Goal: Task Accomplishment & Management: Manage account settings

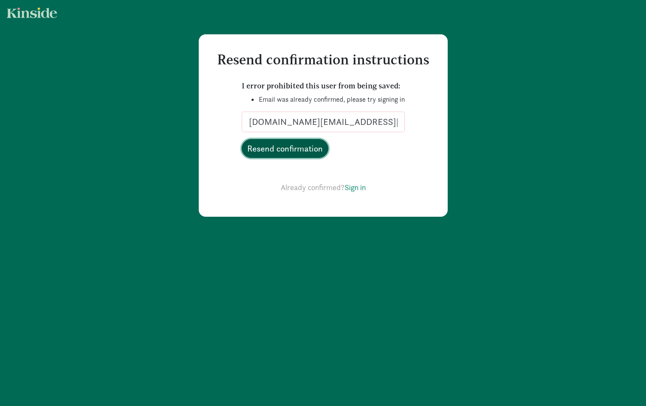
click at [279, 155] on input "Resend confirmation" at bounding box center [285, 148] width 87 height 19
click at [364, 187] on link "Sign in" at bounding box center [355, 187] width 21 height 10
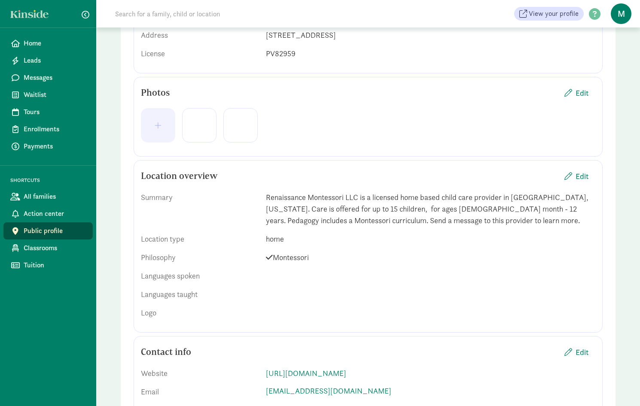
scroll to position [172, 0]
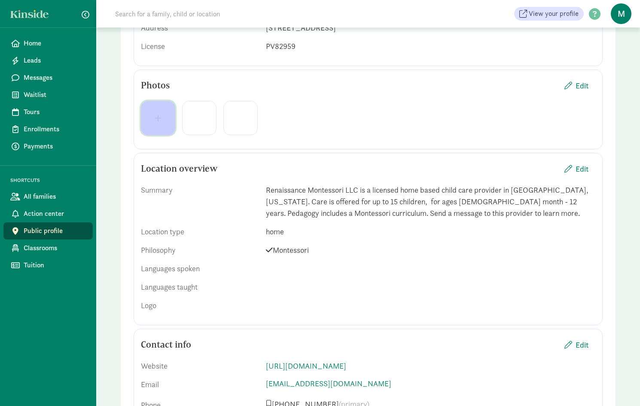
click at [166, 124] on button "button" at bounding box center [158, 118] width 34 height 34
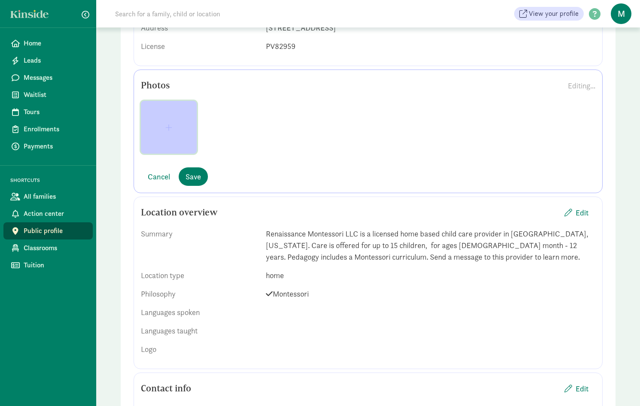
click at [170, 127] on span "button" at bounding box center [168, 128] width 7 height 8
click at [166, 135] on button "button" at bounding box center [169, 127] width 56 height 53
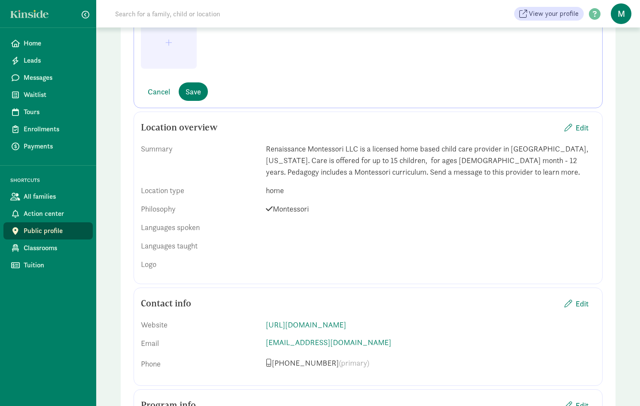
scroll to position [258, 0]
click at [269, 230] on div at bounding box center [430, 227] width 329 height 12
click at [269, 227] on div at bounding box center [430, 227] width 329 height 12
click at [584, 127] on span "Edit" at bounding box center [581, 127] width 13 height 12
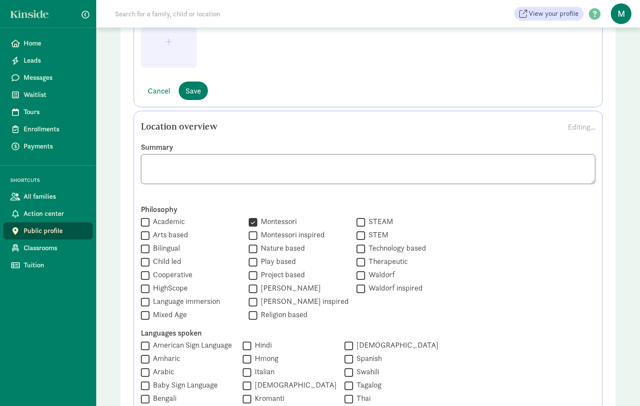
scroll to position [300, 0]
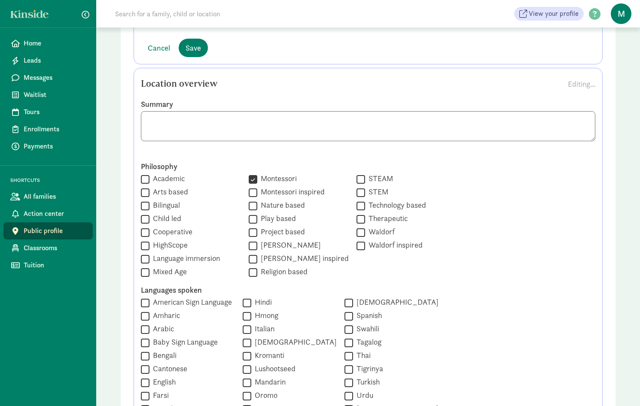
click at [249, 260] on input "[PERSON_NAME] inspired" at bounding box center [253, 259] width 9 height 12
checkbox input "true"
click at [146, 270] on input "Mixed Age" at bounding box center [145, 273] width 9 height 12
checkbox input "true"
click at [145, 205] on input "Bilingual" at bounding box center [145, 206] width 9 height 12
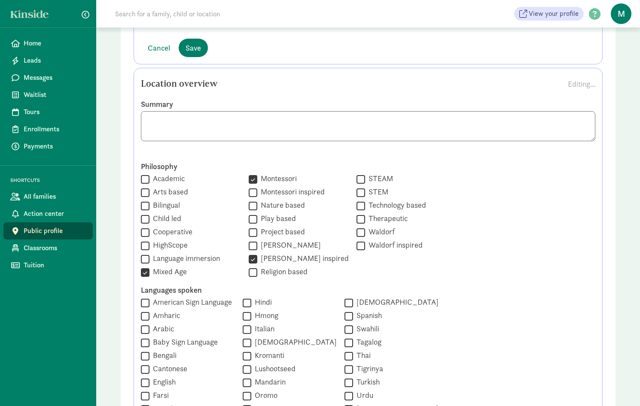
checkbox input "true"
click at [144, 178] on input "Academic" at bounding box center [145, 179] width 9 height 12
checkbox input "true"
click at [147, 192] on input "Arts based" at bounding box center [145, 193] width 9 height 12
checkbox input "true"
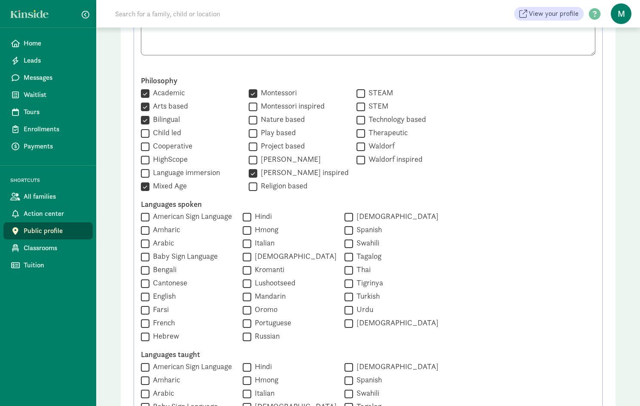
scroll to position [429, 0]
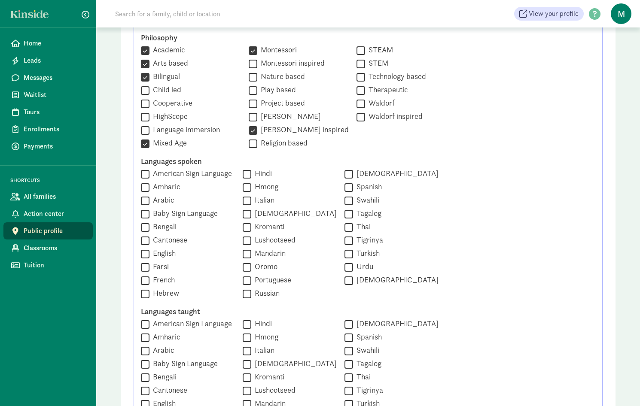
click at [146, 254] on input "English" at bounding box center [145, 254] width 9 height 12
checkbox input "true"
click at [346, 185] on input "Spanish" at bounding box center [348, 188] width 9 height 12
checkbox input "true"
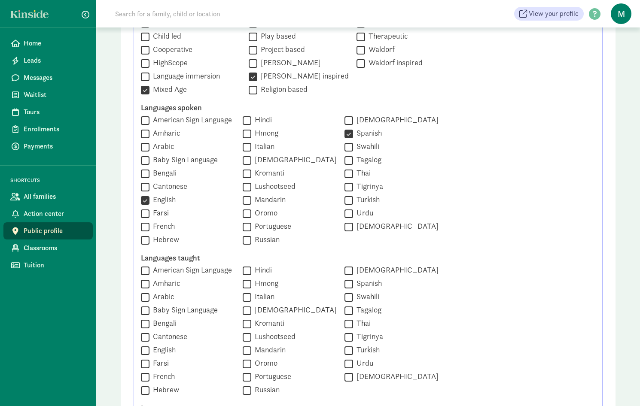
scroll to position [558, 0]
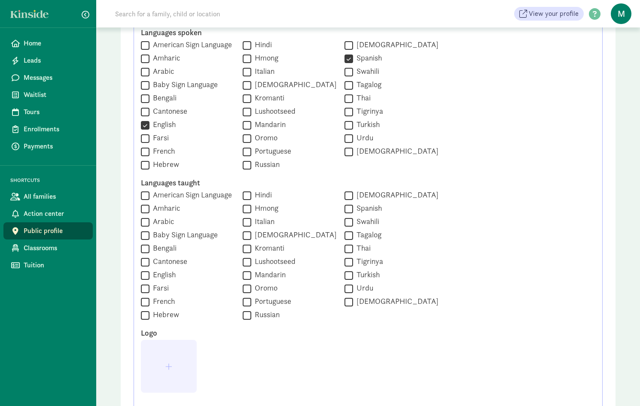
click at [345, 210] on input "Spanish" at bounding box center [348, 209] width 9 height 12
checkbox input "true"
click at [145, 274] on input "English" at bounding box center [145, 276] width 9 height 12
checkbox input "true"
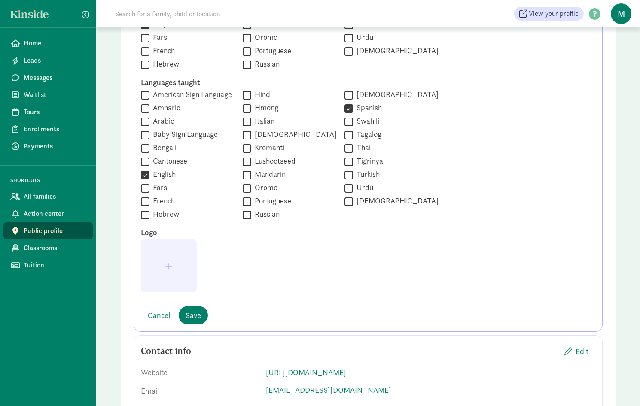
scroll to position [687, 0]
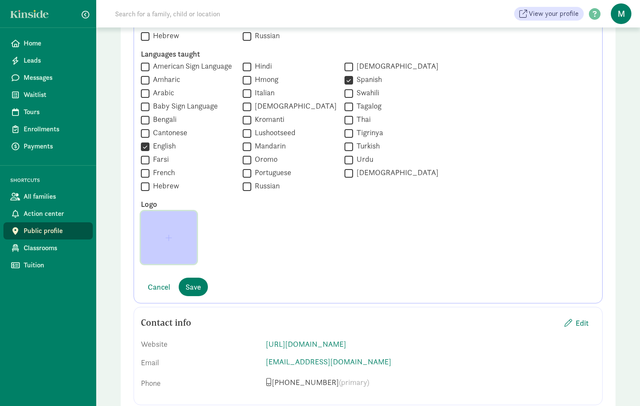
click at [167, 238] on span "button" at bounding box center [168, 238] width 7 height 8
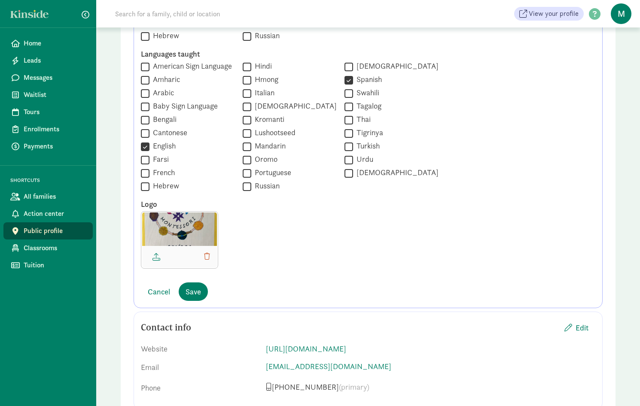
drag, startPoint x: 170, startPoint y: 232, endPoint x: 172, endPoint y: 245, distance: 12.9
click at [172, 246] on div at bounding box center [179, 228] width 75 height 33
click at [157, 258] on span "button" at bounding box center [156, 257] width 8 height 8
drag, startPoint x: 185, startPoint y: 233, endPoint x: 187, endPoint y: 245, distance: 12.3
click at [188, 246] on div at bounding box center [179, 228] width 75 height 33
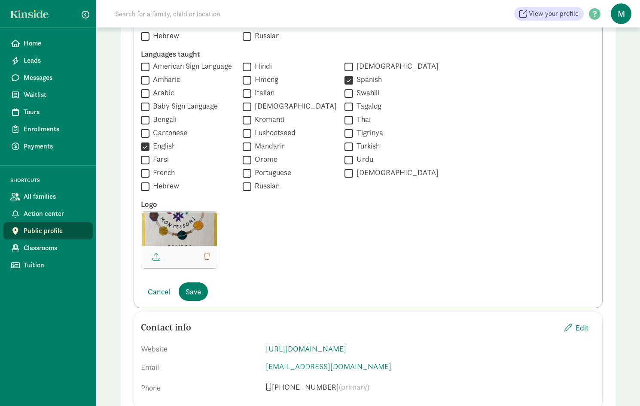
click at [183, 246] on div at bounding box center [179, 240] width 77 height 58
drag, startPoint x: 183, startPoint y: 246, endPoint x: 176, endPoint y: 231, distance: 16.3
click at [176, 231] on div at bounding box center [179, 228] width 75 height 33
click at [194, 290] on span "Save" at bounding box center [192, 292] width 15 height 12
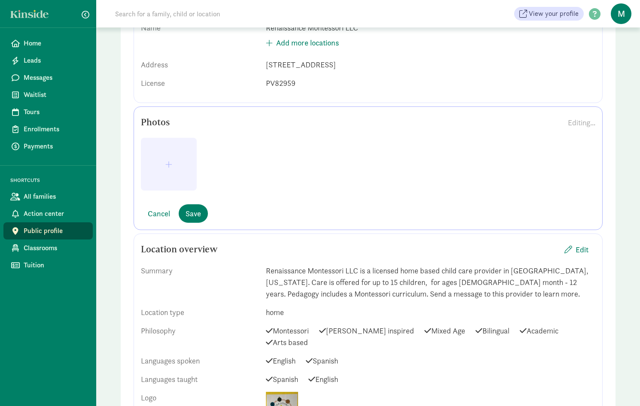
scroll to position [129, 0]
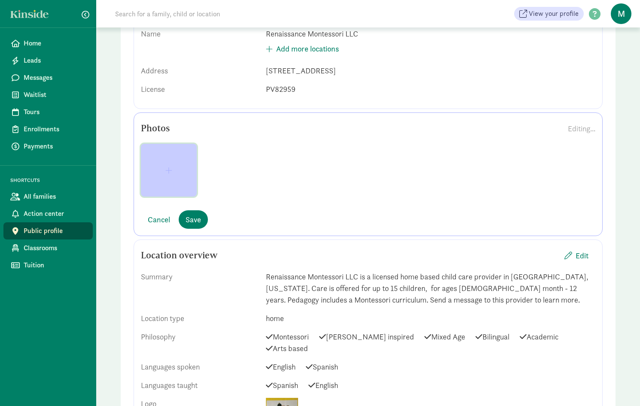
click at [171, 172] on span "button" at bounding box center [168, 171] width 7 height 8
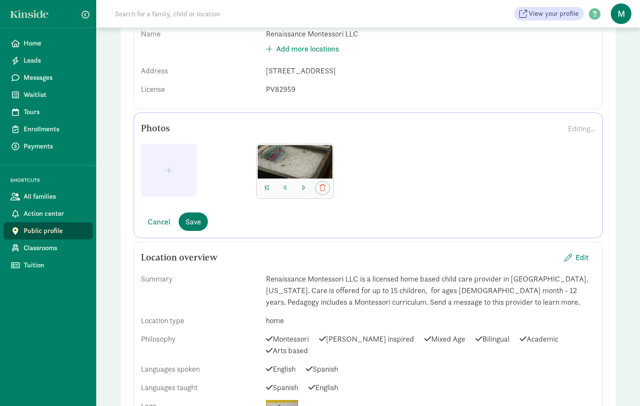
click at [322, 187] on span "button" at bounding box center [322, 188] width 6 height 7
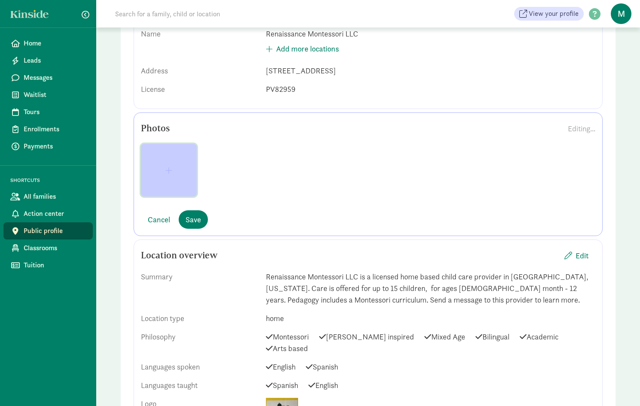
click at [175, 171] on span "button" at bounding box center [169, 171] width 42 height 8
click at [170, 171] on span "button" at bounding box center [168, 171] width 7 height 8
click at [169, 176] on button "button" at bounding box center [169, 170] width 56 height 53
click at [175, 173] on span "button" at bounding box center [169, 171] width 42 height 8
click at [182, 173] on span "button" at bounding box center [169, 171] width 42 height 8
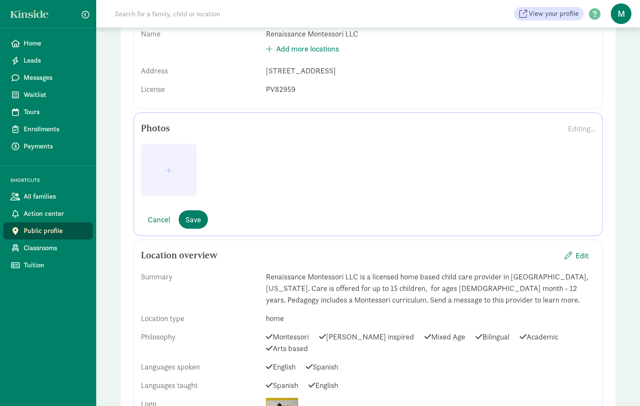
click at [220, 167] on div at bounding box center [195, 174] width 109 height 60
click at [221, 167] on div at bounding box center [195, 174] width 109 height 60
drag, startPoint x: 221, startPoint y: 167, endPoint x: 283, endPoint y: 172, distance: 62.4
click at [283, 172] on div at bounding box center [368, 174] width 454 height 60
drag, startPoint x: 314, startPoint y: 198, endPoint x: 291, endPoint y: 202, distance: 23.5
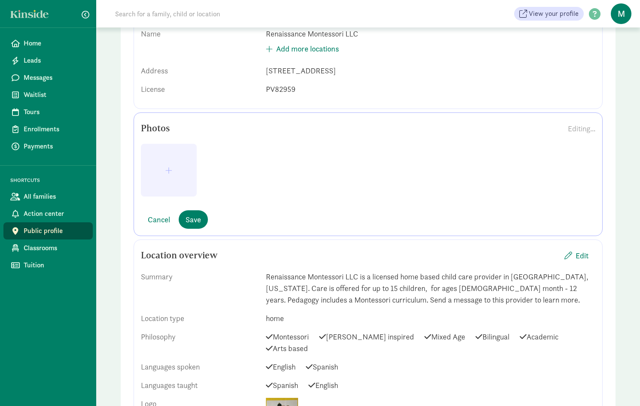
click at [313, 199] on div at bounding box center [368, 174] width 454 height 60
click at [152, 174] on span "button" at bounding box center [169, 171] width 42 height 8
click at [202, 219] on button "Save" at bounding box center [193, 219] width 29 height 18
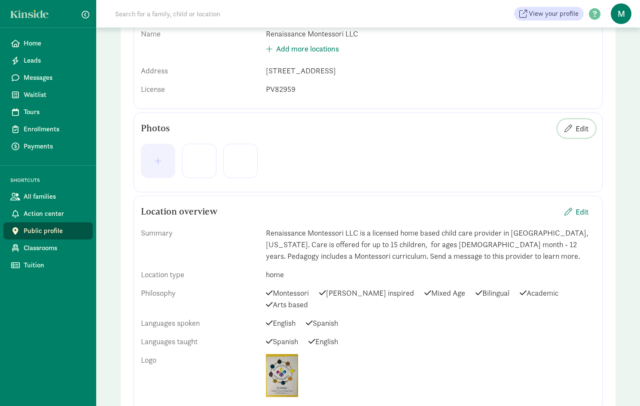
click at [584, 131] on span "Edit" at bounding box center [581, 129] width 13 height 12
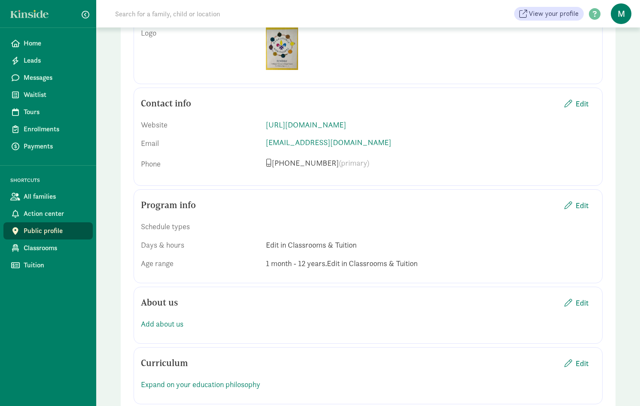
scroll to position [515, 0]
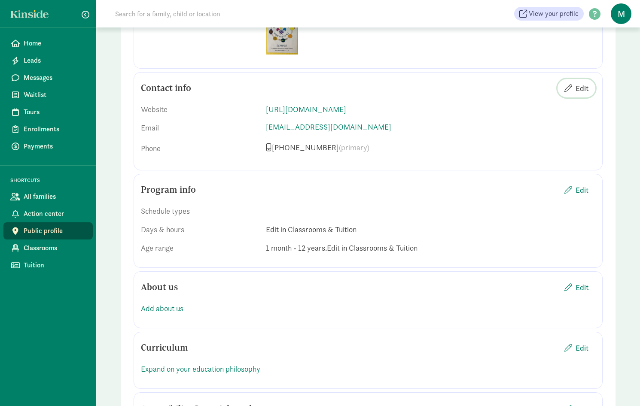
click at [582, 88] on span "Edit" at bounding box center [581, 88] width 13 height 12
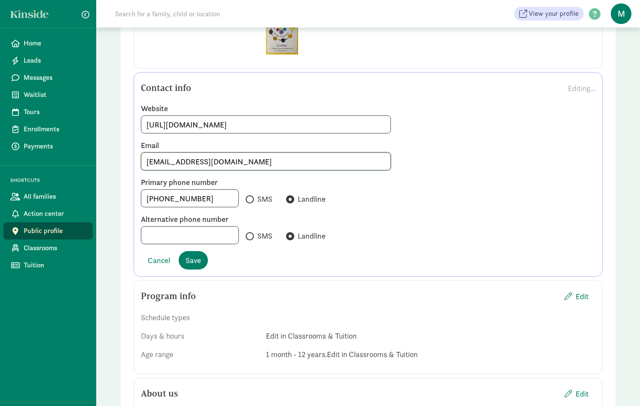
click at [224, 164] on input "[EMAIL_ADDRESS][DOMAIN_NAME]" at bounding box center [265, 161] width 249 height 17
type input "m"
click at [267, 161] on input "re" at bounding box center [265, 161] width 249 height 17
type input "[DOMAIN_NAME][EMAIL_ADDRESS][DOMAIN_NAME]"
click at [246, 201] on span at bounding box center [250, 199] width 8 height 8
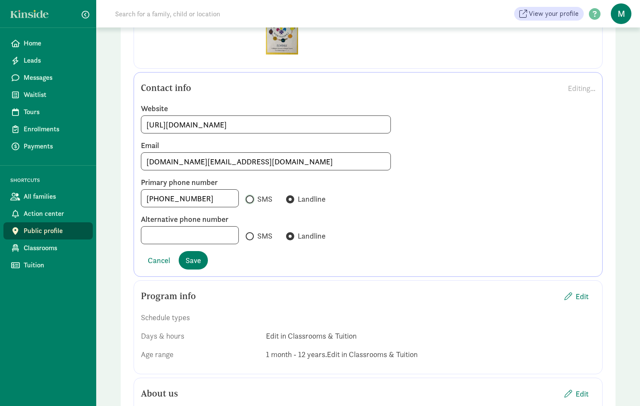
click at [246, 201] on input "SMS" at bounding box center [249, 200] width 6 height 6
radio input "true"
radio input "false"
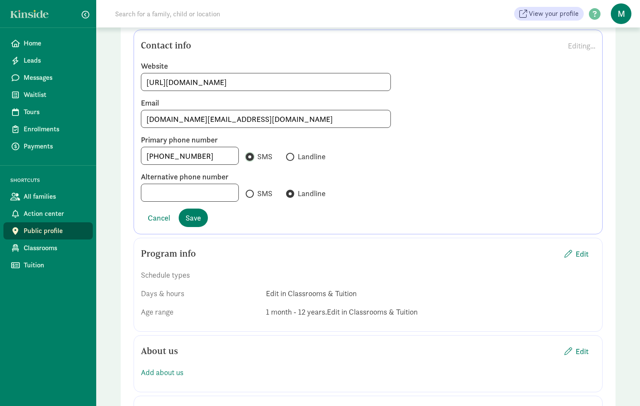
scroll to position [558, 0]
click at [189, 219] on span "Save" at bounding box center [192, 218] width 15 height 12
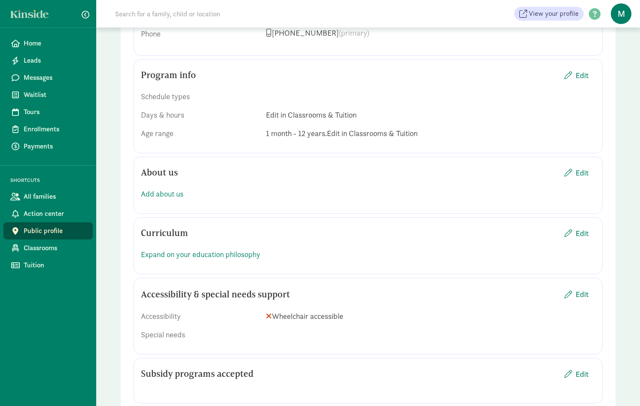
scroll to position [644, 0]
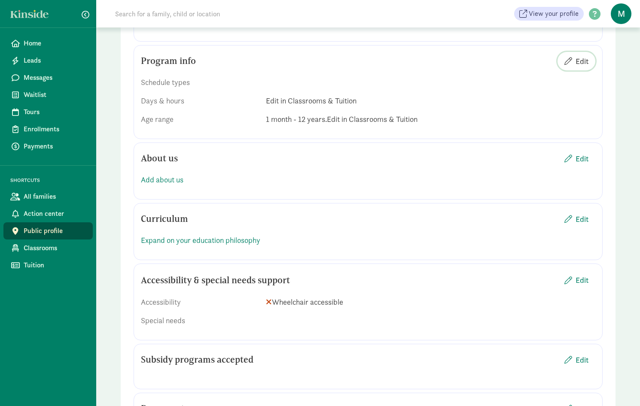
click at [577, 61] on span "Edit" at bounding box center [581, 61] width 13 height 12
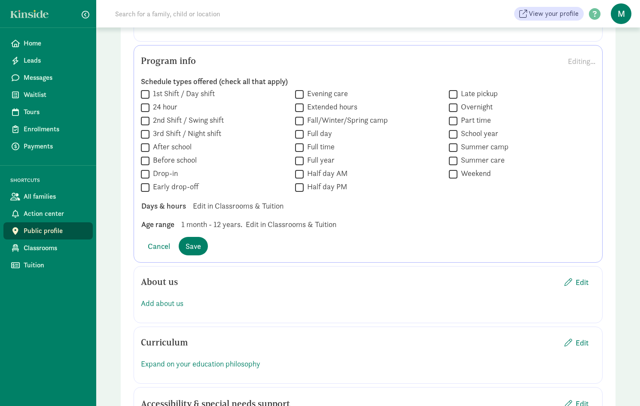
click at [143, 147] on input "After school" at bounding box center [145, 148] width 9 height 12
checkbox input "true"
click at [144, 163] on input "Before school" at bounding box center [145, 161] width 9 height 12
click at [145, 160] on input "Before school" at bounding box center [145, 161] width 9 height 12
checkbox input "false"
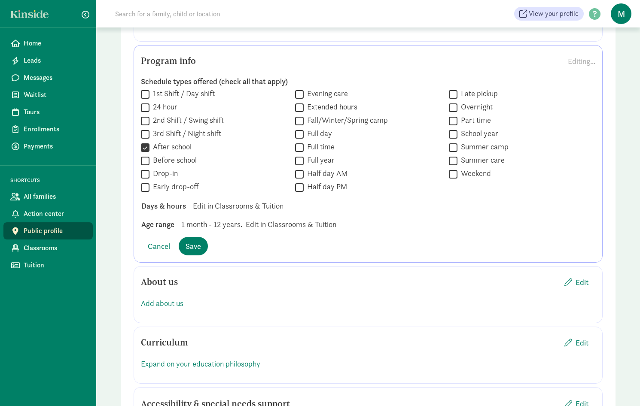
click at [146, 189] on input "Early drop-off" at bounding box center [145, 188] width 9 height 12
checkbox input "true"
click at [298, 162] on input "Full year" at bounding box center [299, 161] width 9 height 12
checkbox input "true"
click at [299, 133] on input "Full day" at bounding box center [299, 134] width 9 height 12
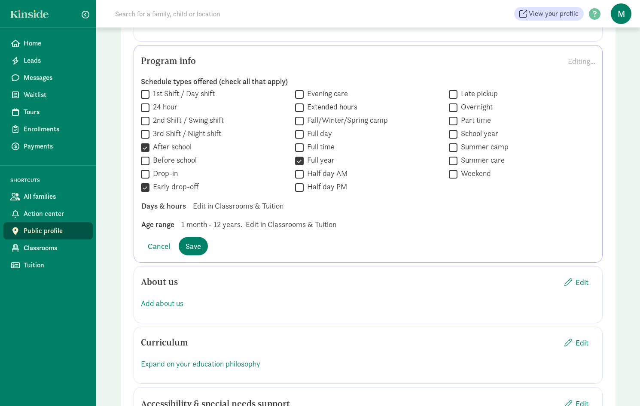
checkbox input "true"
click at [300, 150] on input "Full time" at bounding box center [299, 148] width 9 height 12
checkbox input "true"
click at [299, 176] on input "Half day AM" at bounding box center [299, 174] width 9 height 12
checkbox input "true"
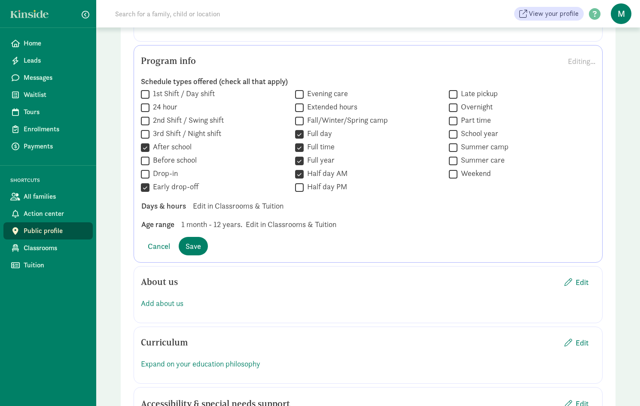
click at [300, 188] on input "Half day PM" at bounding box center [299, 188] width 9 height 12
checkbox input "true"
click at [452, 146] on input "Summer camp" at bounding box center [453, 148] width 9 height 12
checkbox input "true"
click at [454, 133] on input "School year" at bounding box center [453, 134] width 9 height 12
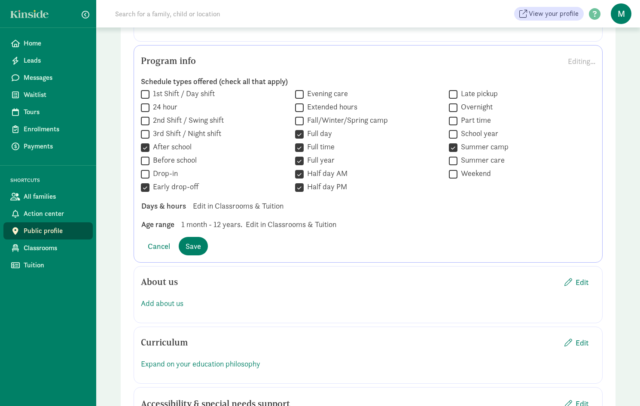
checkbox input "true"
click at [453, 123] on input "Part time" at bounding box center [453, 121] width 9 height 12
checkbox input "true"
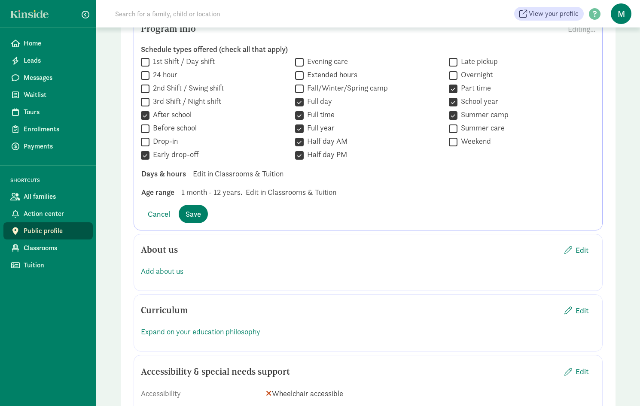
scroll to position [730, 0]
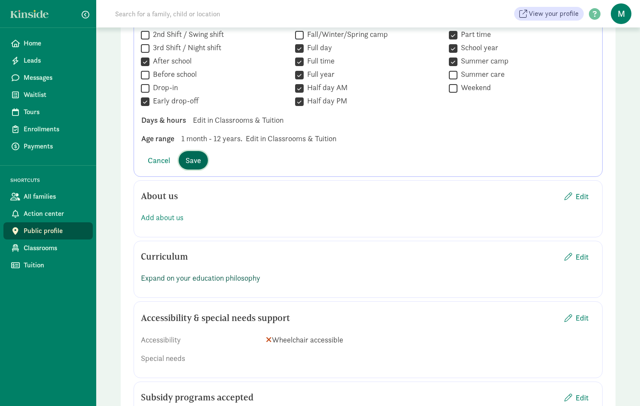
click at [195, 163] on span "Save" at bounding box center [192, 161] width 15 height 12
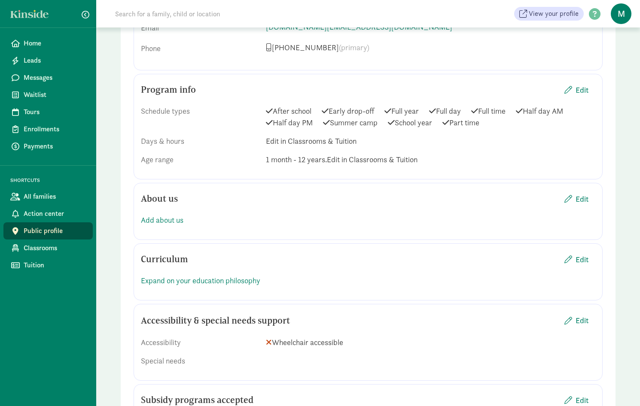
scroll to position [600, 0]
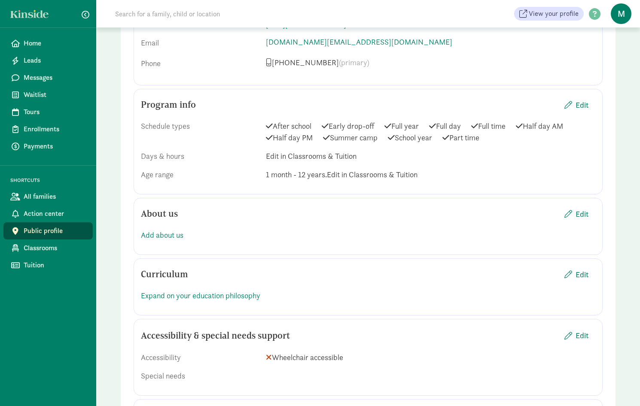
click at [322, 155] on span "Edit in Classrooms & Tuition" at bounding box center [311, 156] width 91 height 10
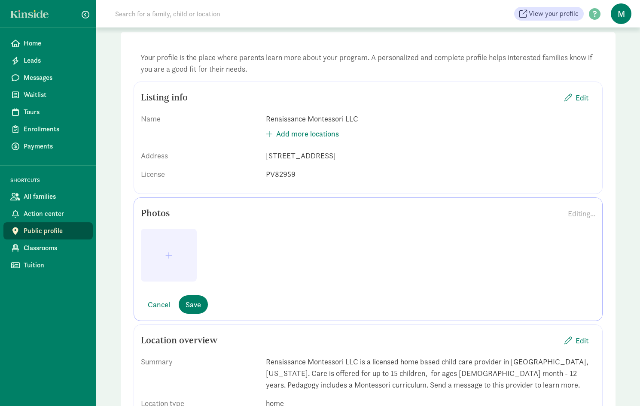
scroll to position [43, 0]
drag, startPoint x: 580, startPoint y: 216, endPoint x: 474, endPoint y: 244, distance: 110.2
click at [474, 244] on div at bounding box center [368, 260] width 454 height 60
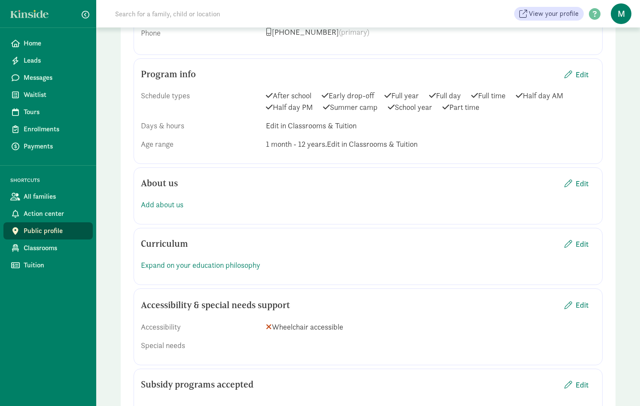
scroll to position [687, 0]
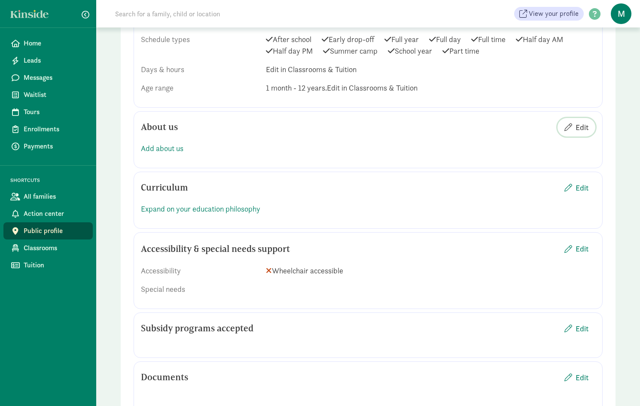
click at [578, 129] on span "Edit" at bounding box center [581, 127] width 13 height 12
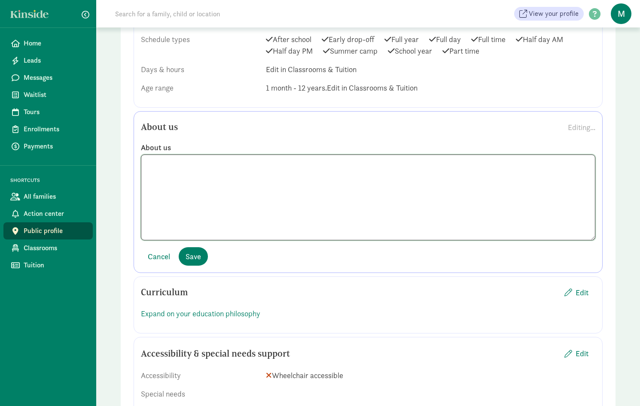
click at [170, 168] on textarea at bounding box center [368, 198] width 454 height 86
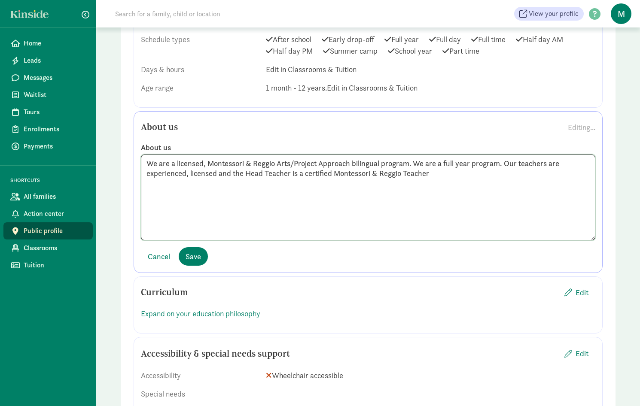
click at [216, 173] on textarea "We are a licensed, Montessori & Reggio Arts/Project Approach bilingual program.…" at bounding box center [368, 198] width 454 height 86
click at [239, 173] on textarea "We are a licensed, Montessori & Reggio Arts/Project Approach bilingual program.…" at bounding box center [368, 198] width 454 height 86
drag, startPoint x: 512, startPoint y: 176, endPoint x: 534, endPoint y: 170, distance: 22.7
click at [522, 174] on textarea "We are a licensed, Montessori & Reggio Arts/Project Approach bilingual program.…" at bounding box center [368, 198] width 454 height 86
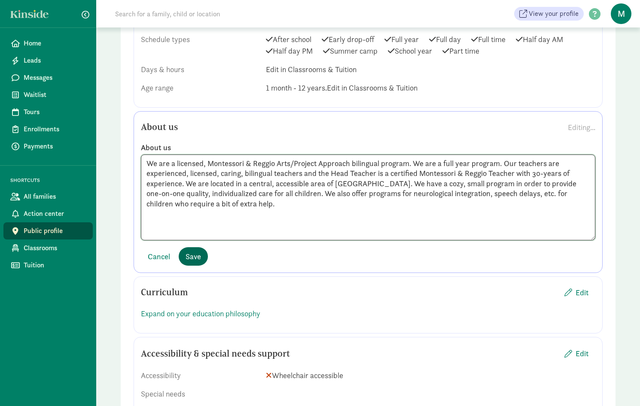
type textarea "We are a licensed, Montessori & Reggio Arts/Project Approach bilingual program.…"
click at [199, 258] on span "Save" at bounding box center [192, 257] width 15 height 12
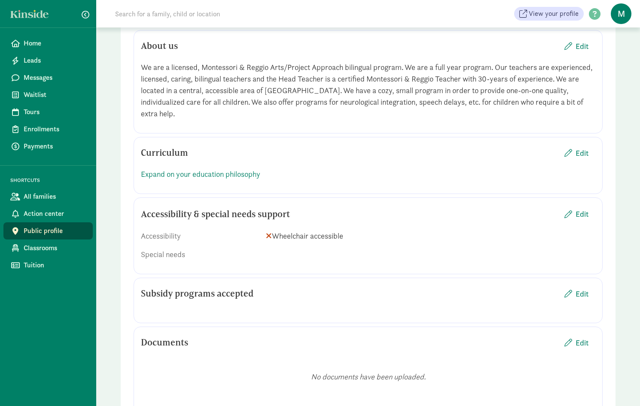
scroll to position [773, 0]
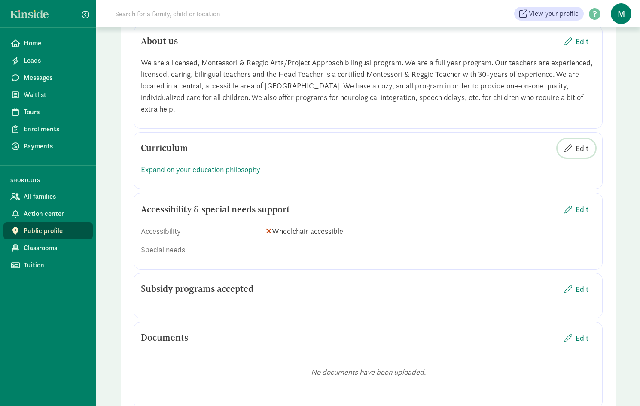
click at [584, 143] on span "Edit" at bounding box center [581, 149] width 13 height 12
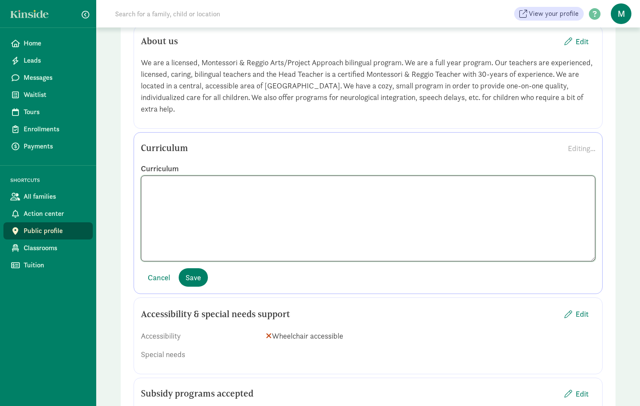
click at [162, 178] on textarea at bounding box center [368, 219] width 454 height 86
type textarea "W"
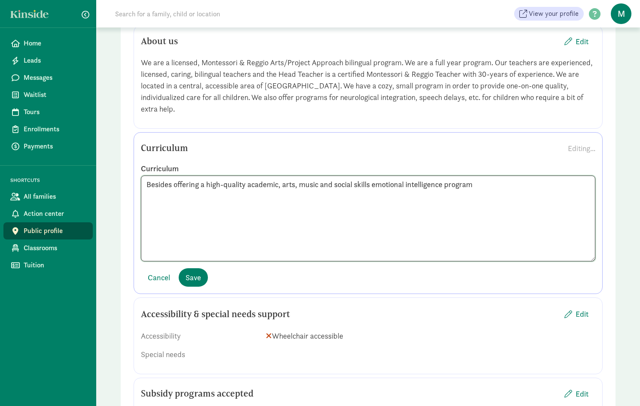
click at [475, 176] on textarea "Besides offering a high-quality academic, arts, music and social skills emotion…" at bounding box center [368, 219] width 454 height 86
click at [522, 176] on textarea "Besides offering a high-quality academic, arts, music and social skills emotion…" at bounding box center [368, 219] width 454 height 86
click at [575, 176] on textarea "Besides offering a high-quality academic, arts, music and social skills emotion…" at bounding box center [368, 219] width 454 height 86
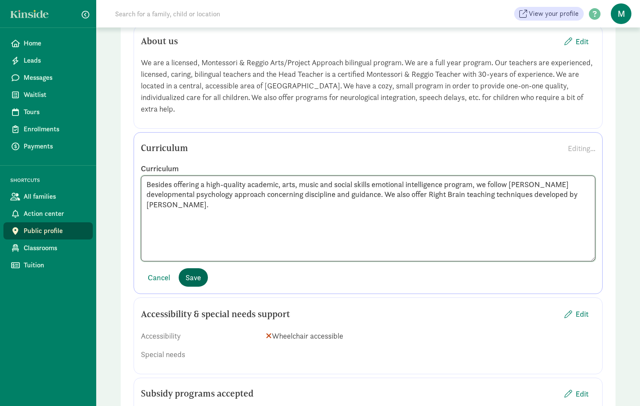
type textarea "Besides offering a high-quality academic, arts, music and social skills emotion…"
click at [201, 268] on button "Save" at bounding box center [193, 277] width 29 height 18
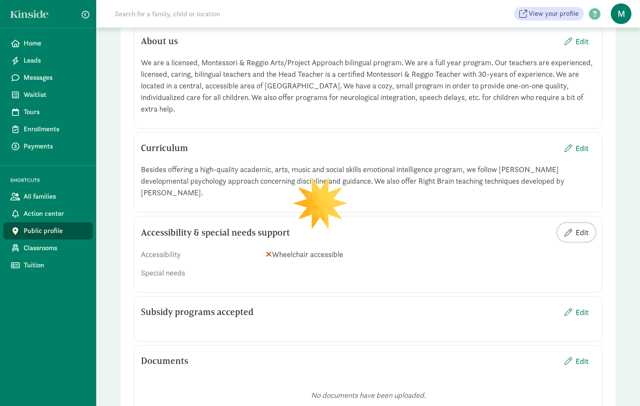
click at [583, 227] on span "Edit" at bounding box center [581, 233] width 13 height 12
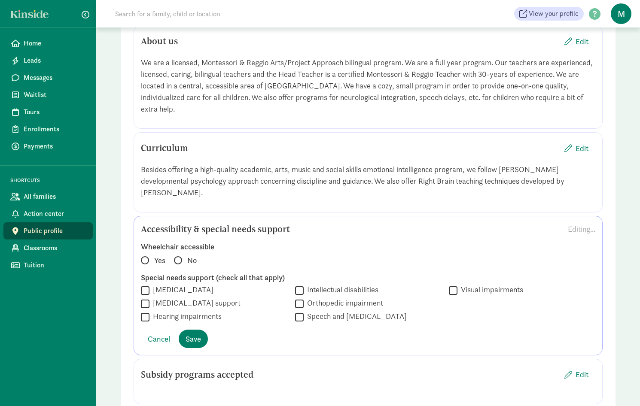
click at [178, 256] on span at bounding box center [178, 260] width 8 height 8
click at [178, 254] on input "No" at bounding box center [177, 257] width 6 height 6
radio input "true"
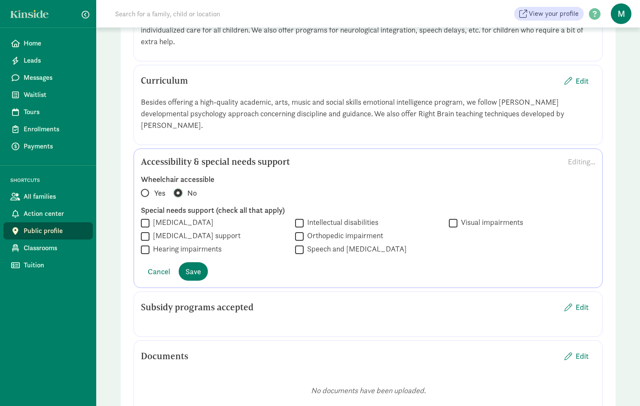
scroll to position [859, 0]
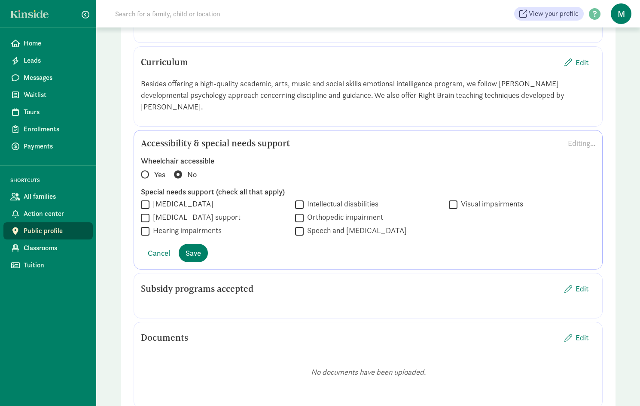
click at [299, 225] on input "Speech and [MEDICAL_DATA]" at bounding box center [299, 231] width 9 height 12
checkbox input "true"
click at [192, 247] on span "Save" at bounding box center [192, 253] width 15 height 12
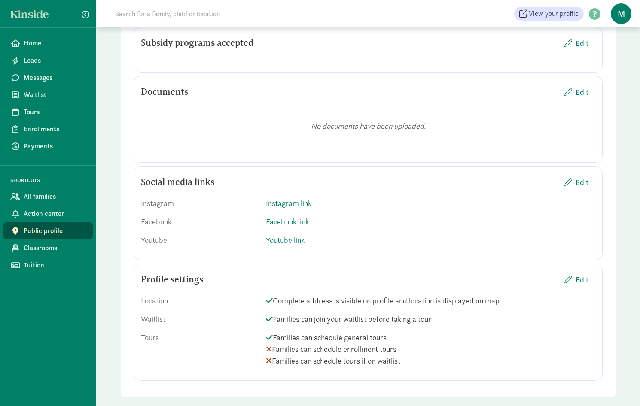
scroll to position [1044, 0]
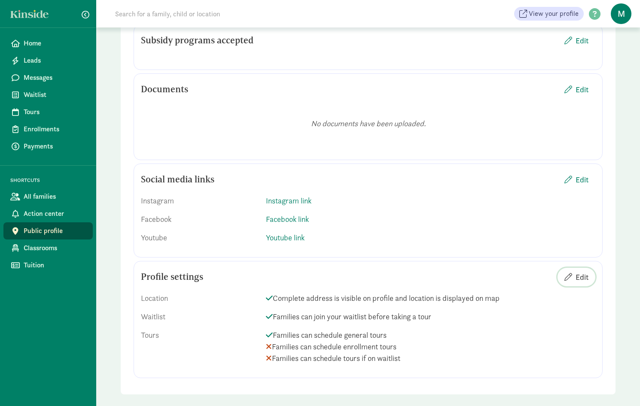
click at [584, 271] on span "Edit" at bounding box center [581, 277] width 13 height 12
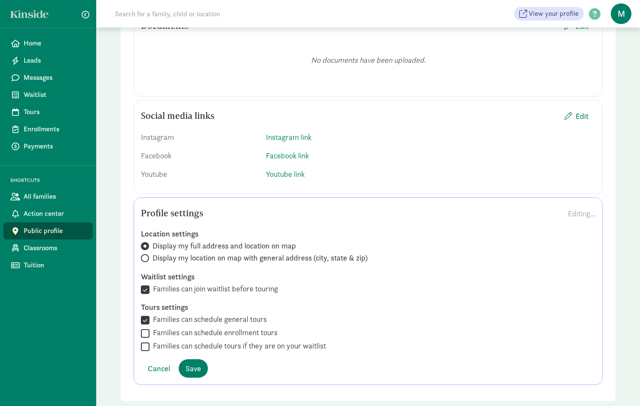
scroll to position [1115, 0]
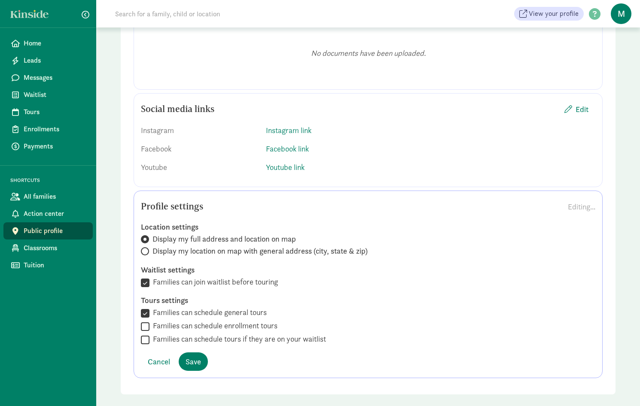
click at [146, 321] on input "Families can schedule enrollment tours" at bounding box center [145, 327] width 9 height 12
checkbox input "true"
click at [147, 334] on input "Families can schedule tours if they are on your waitlist" at bounding box center [145, 340] width 9 height 12
checkbox input "true"
click at [191, 356] on span "Save" at bounding box center [192, 362] width 15 height 12
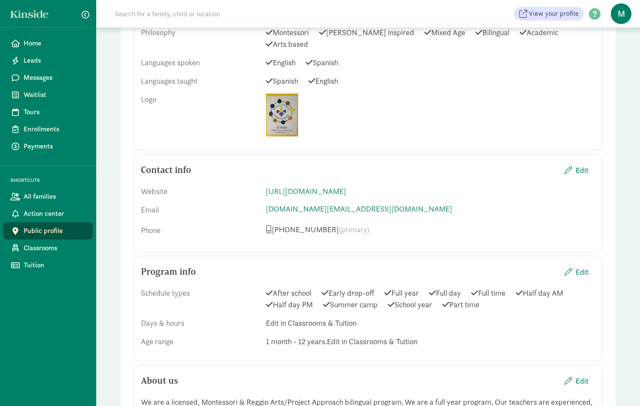
scroll to position [315, 0]
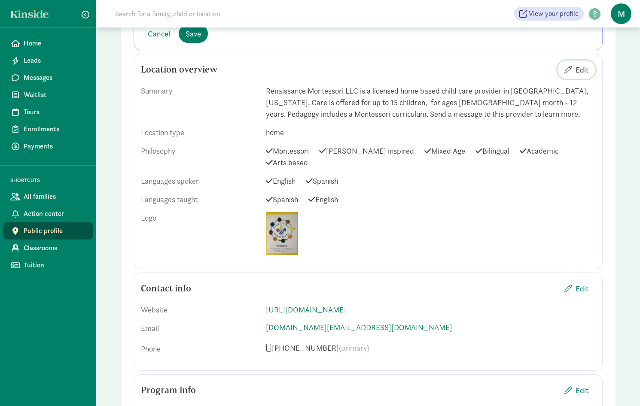
click at [586, 68] on span "Edit" at bounding box center [581, 70] width 13 height 12
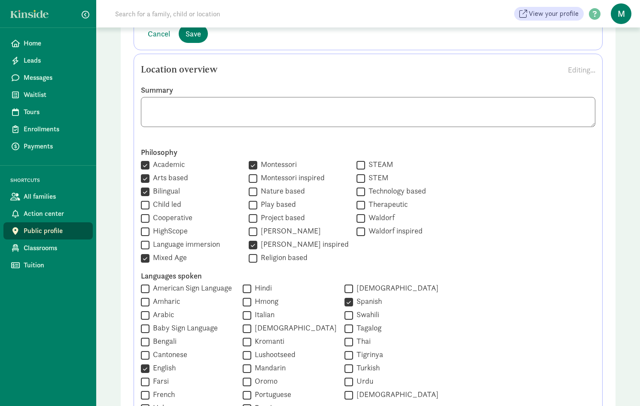
click at [235, 118] on textarea at bounding box center [368, 112] width 454 height 30
click at [236, 118] on textarea at bounding box center [368, 112] width 454 height 30
click at [235, 118] on textarea at bounding box center [368, 112] width 454 height 30
click at [203, 120] on textarea at bounding box center [368, 112] width 454 height 30
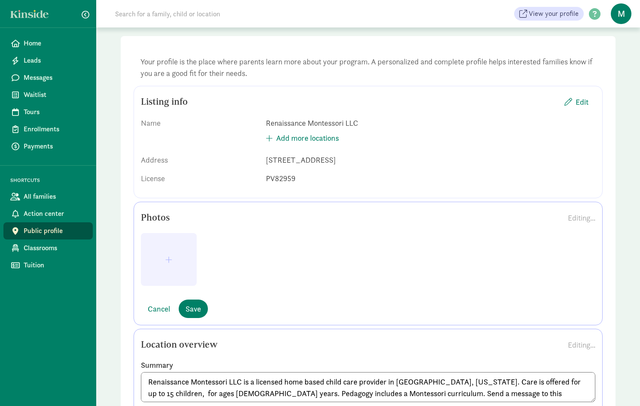
scroll to position [0, 0]
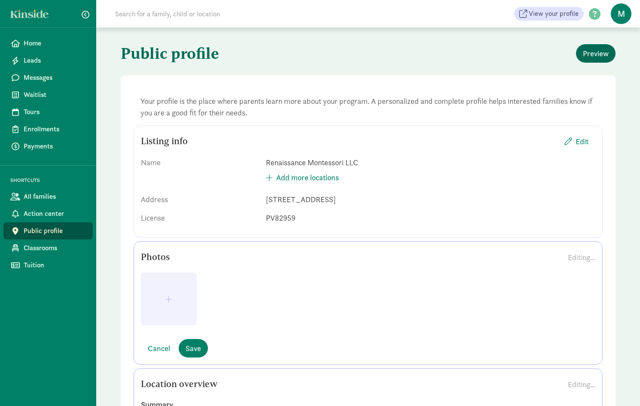
type textarea "Renaissance Montessori LLC is a licensed home based child care provider in [GEO…"
click at [599, 58] on span "Preview" at bounding box center [596, 54] width 26 height 12
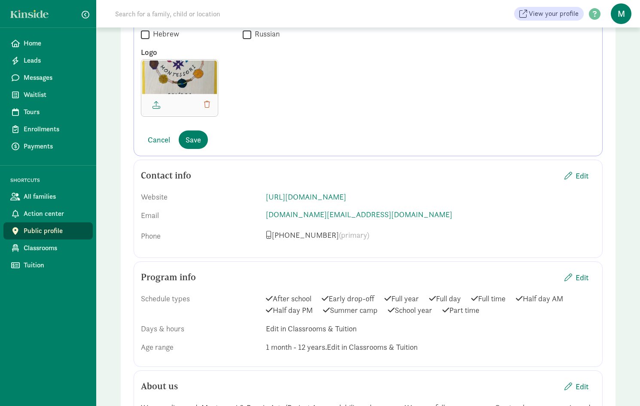
scroll to position [901, 0]
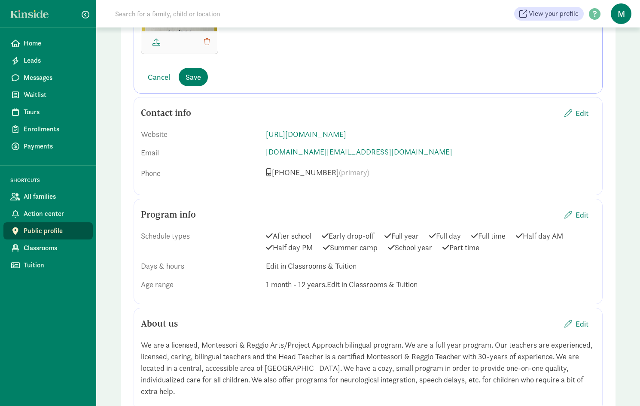
click at [376, 284] on span "Edit in Classrooms & Tuition" at bounding box center [372, 284] width 91 height 10
click at [584, 219] on span "Edit" at bounding box center [581, 215] width 13 height 12
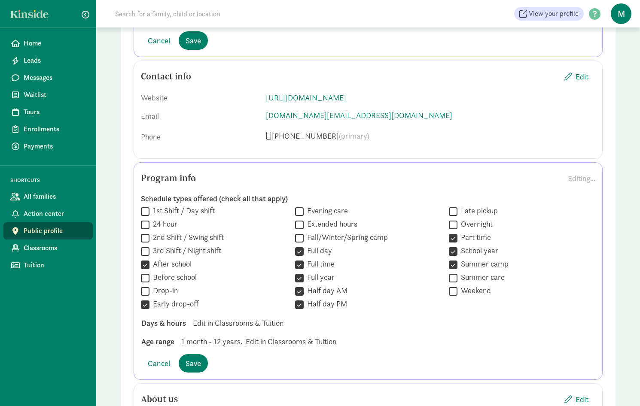
scroll to position [1030, 0]
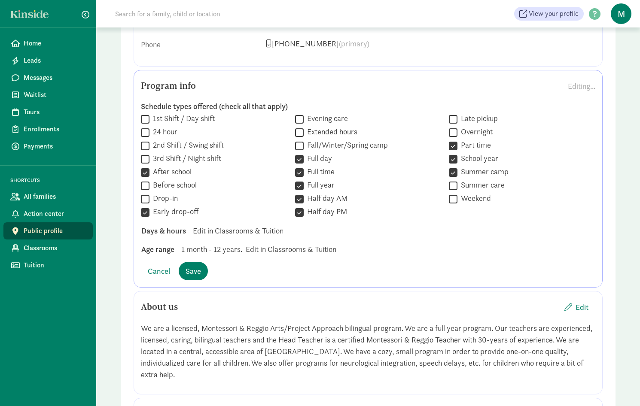
click at [200, 249] on span "1 month - 12 years." at bounding box center [211, 249] width 61 height 12
drag, startPoint x: 324, startPoint y: 252, endPoint x: 267, endPoint y: 263, distance: 58.2
click at [267, 263] on div "Program info Editing... Schedule types offered (check all that apply)  1st Shi…" at bounding box center [368, 179] width 469 height 218
click at [267, 266] on div "Cancel Save" at bounding box center [368, 271] width 454 height 18
click at [230, 228] on div "Days & hours Edit in Classrooms & Tuition" at bounding box center [367, 231] width 467 height 12
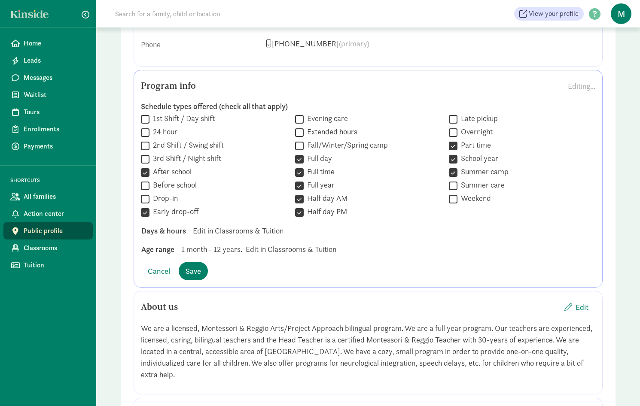
click at [178, 229] on div "Days & hours" at bounding box center [163, 231] width 45 height 12
click at [203, 277] on button "Save" at bounding box center [193, 271] width 29 height 18
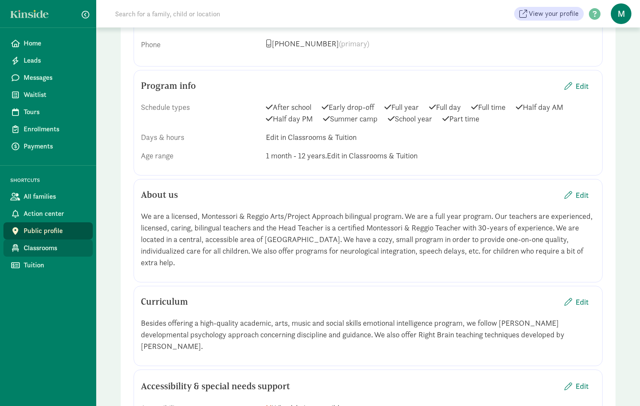
click at [38, 250] on span "Classrooms" at bounding box center [55, 248] width 62 height 10
